Goal: Transaction & Acquisition: Subscribe to service/newsletter

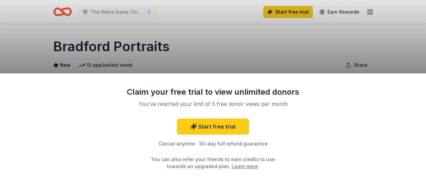
click at [307, 54] on div "Claim your free trial to view unlimited donors You've reached your limit of 5 f…" at bounding box center [213, 91] width 426 height 183
click at [308, 54] on div "Claim your free trial to view unlimited donors You've reached your limit of 5 f…" at bounding box center [213, 91] width 426 height 183
click at [357, 42] on div "Claim your free trial to view unlimited donors You've reached your limit of 5 f…" at bounding box center [213, 91] width 426 height 183
click at [395, 48] on div "Claim your free trial to view unlimited donors You've reached your limit of 5 f…" at bounding box center [213, 91] width 426 height 183
click at [370, 11] on div "Claim your free trial to view unlimited donors You've reached your limit of 5 f…" at bounding box center [213, 91] width 426 height 183
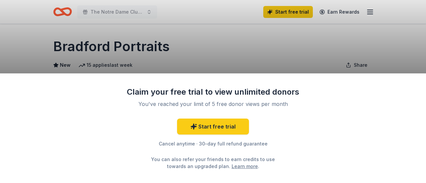
click at [149, 13] on div "Claim your free trial to view unlimited donors You've reached your limit of 5 f…" at bounding box center [213, 91] width 426 height 183
click at [148, 11] on div "Claim your free trial to view unlimited donors You've reached your limit of 5 f…" at bounding box center [213, 91] width 426 height 183
click at [165, 42] on div "Claim your free trial to view unlimited donors You've reached your limit of 5 f…" at bounding box center [213, 91] width 426 height 183
click at [283, 126] on div "Start free trial Cancel anytime · 30-day full refund guarantee You can also ref…" at bounding box center [212, 144] width 173 height 51
click at [237, 165] on link "Learn more" at bounding box center [245, 166] width 26 height 7
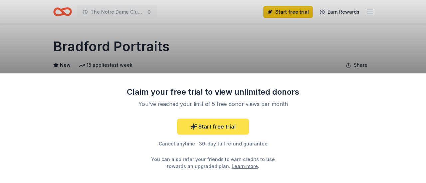
click at [222, 129] on link "Start free trial" at bounding box center [213, 127] width 72 height 16
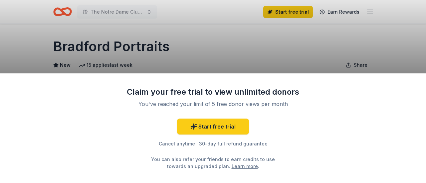
click at [311, 60] on div "Claim your free trial to view unlimited donors You've reached your limit of 5 f…" at bounding box center [213, 91] width 426 height 183
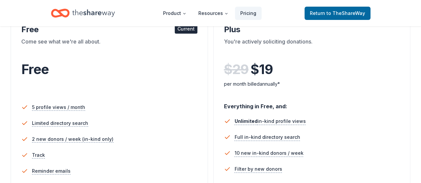
scroll to position [166, 0]
